Goal: Obtain resource: Download file/media

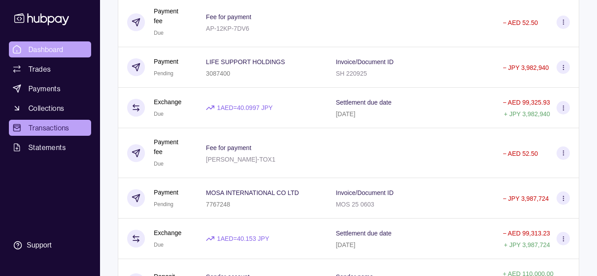
scroll to position [867, 0]
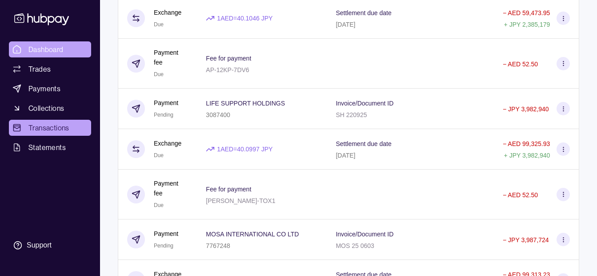
click at [54, 43] on link "Dashboard" at bounding box center [50, 49] width 82 height 16
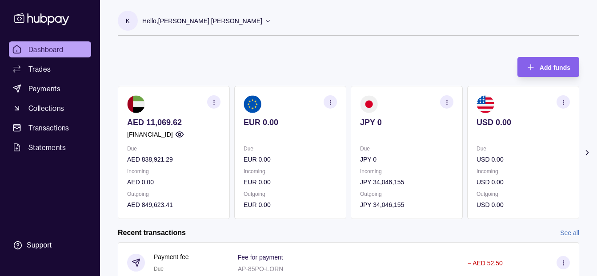
click at [187, 24] on p "Hello, [PERSON_NAME] [PERSON_NAME]" at bounding box center [202, 21] width 120 height 10
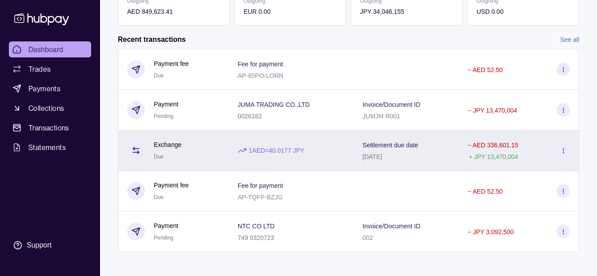
scroll to position [254, 0]
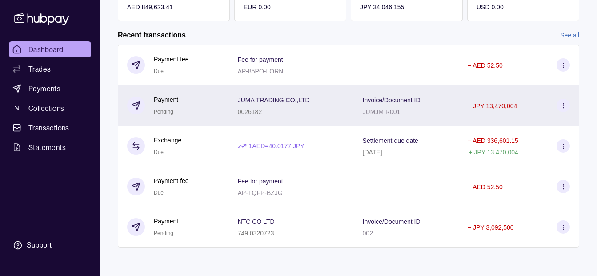
click at [274, 113] on div "0026182" at bounding box center [274, 111] width 72 height 11
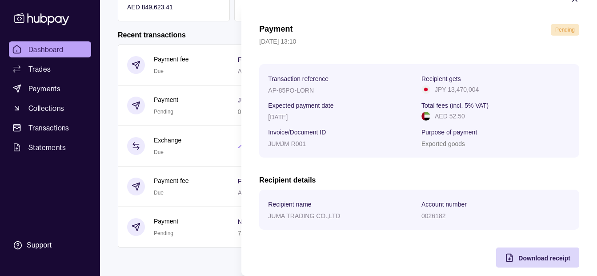
scroll to position [32, 0]
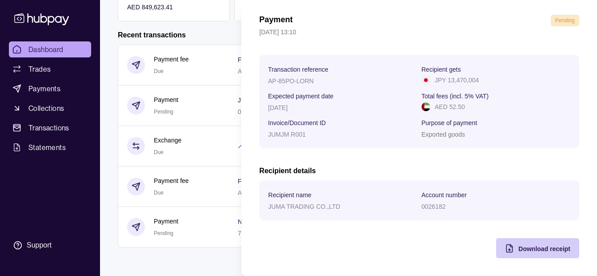
click at [520, 251] on span "Download receipt" at bounding box center [545, 248] width 52 height 7
click at [64, 190] on html "Dashboard Trades Payments Collections Transactions Statements Support K Hello, …" at bounding box center [298, 11] width 597 height 530
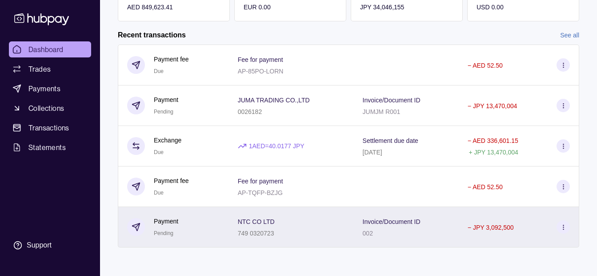
click at [219, 219] on div "Payment Pending" at bounding box center [173, 227] width 93 height 22
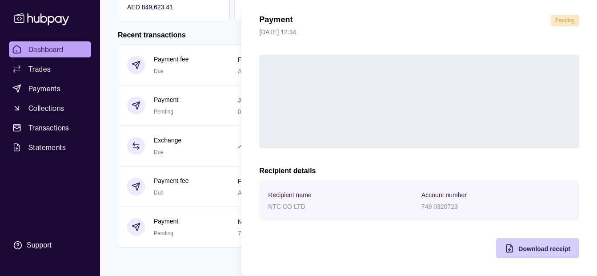
click at [537, 254] on div "Download receipt" at bounding box center [531, 248] width 79 height 20
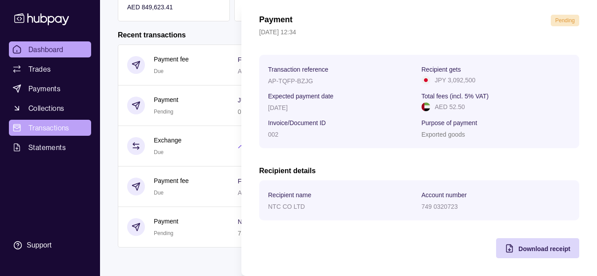
click at [57, 125] on html "Dashboard Trades Payments Collections Transactions Statements Support K Hello, …" at bounding box center [298, 11] width 597 height 530
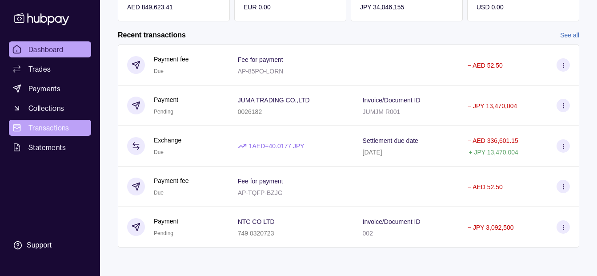
click at [53, 129] on span "Transactions" at bounding box center [48, 127] width 41 height 11
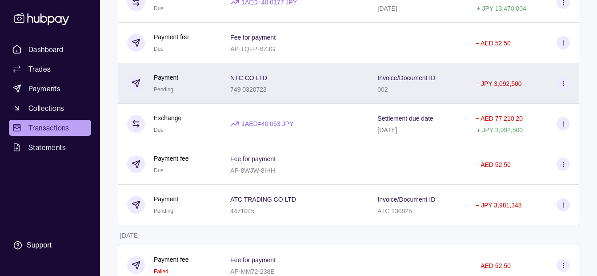
scroll to position [267, 0]
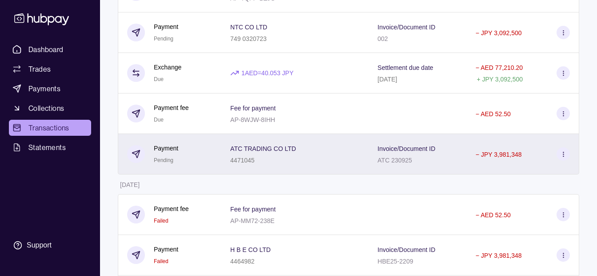
click at [248, 146] on p "ATC TRADING CO LTD" at bounding box center [263, 148] width 66 height 7
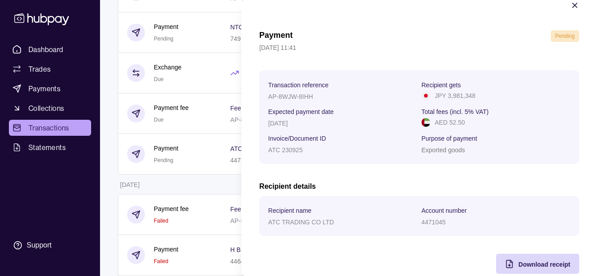
scroll to position [32, 0]
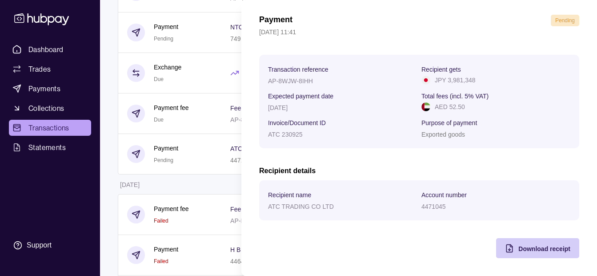
click at [508, 246] on div "Download receipt" at bounding box center [531, 248] width 79 height 20
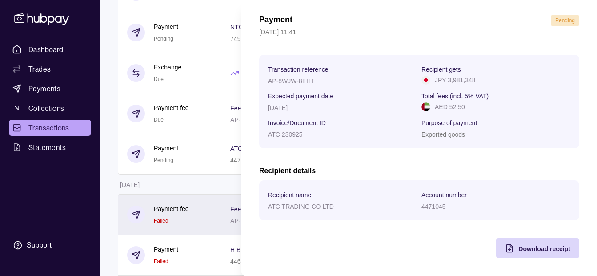
click at [201, 206] on html "Dashboard Trades Payments Collections Transactions Statements Support K Hello, …" at bounding box center [298, 215] width 597 height 965
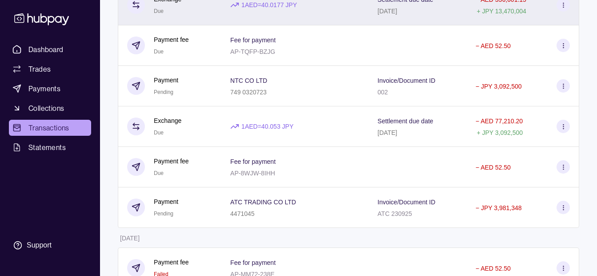
scroll to position [178, 0]
